Goal: Navigation & Orientation: Find specific page/section

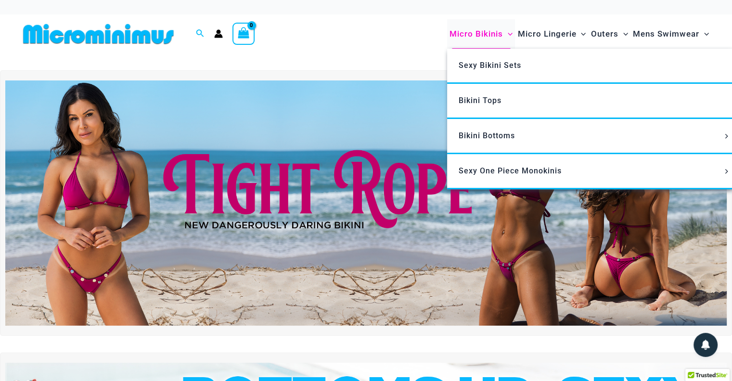
click at [476, 35] on span "Micro Bikinis" at bounding box center [476, 34] width 53 height 25
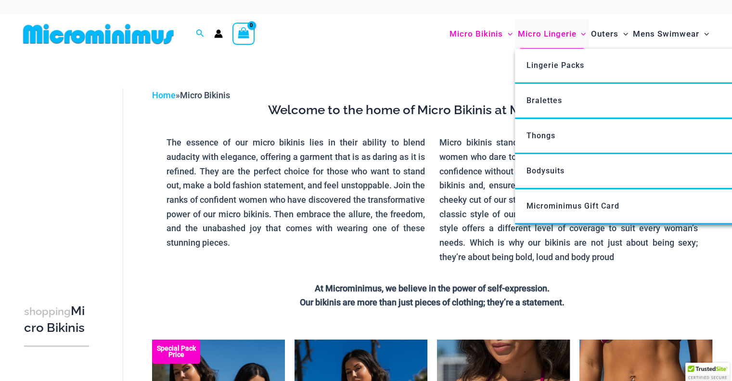
click at [541, 34] on span "Micro Lingerie" at bounding box center [546, 34] width 59 height 25
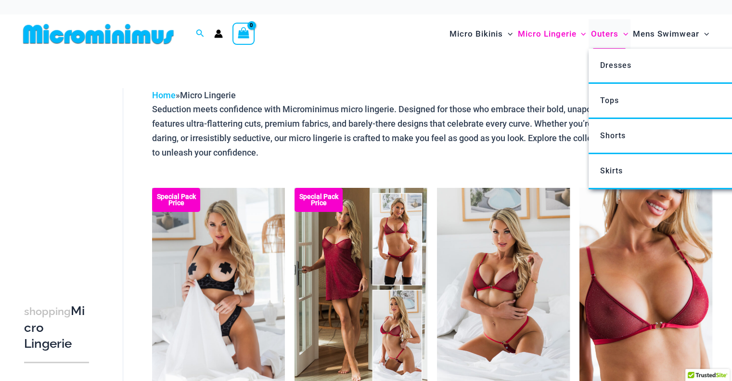
click at [602, 34] on span "Outers" at bounding box center [604, 34] width 27 height 25
